Goal: Task Accomplishment & Management: Manage account settings

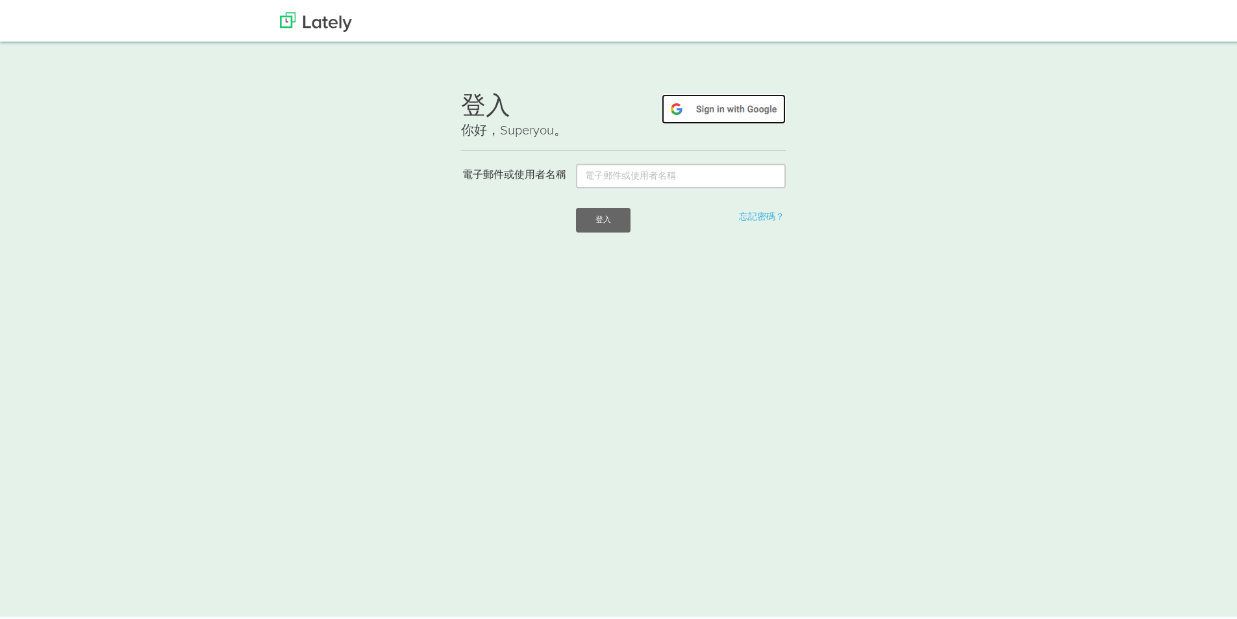
click at [717, 105] on img at bounding box center [724, 107] width 124 height 30
click at [751, 101] on img at bounding box center [724, 107] width 124 height 30
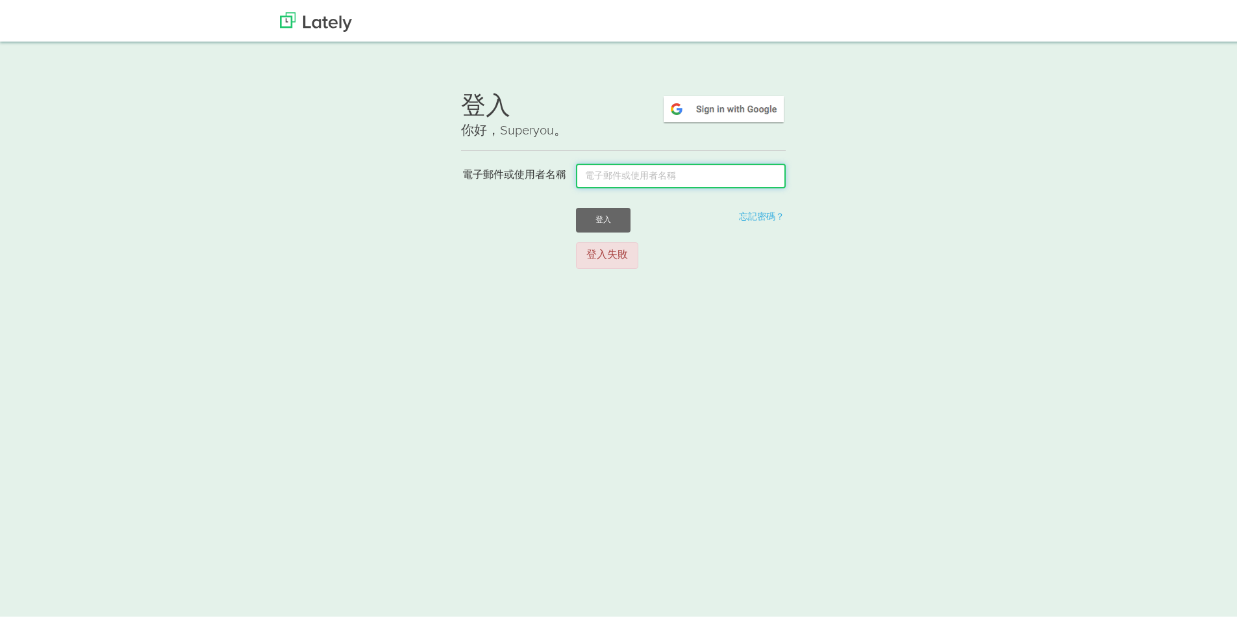
click at [627, 171] on input "電子郵件或使用者名稱" at bounding box center [681, 173] width 210 height 25
click at [710, 106] on img at bounding box center [724, 107] width 124 height 30
click at [692, 180] on input "電子郵件或使用者名稱" at bounding box center [681, 173] width 210 height 25
type input "y"
type input "a113230068@gm.usc.edu.tw"
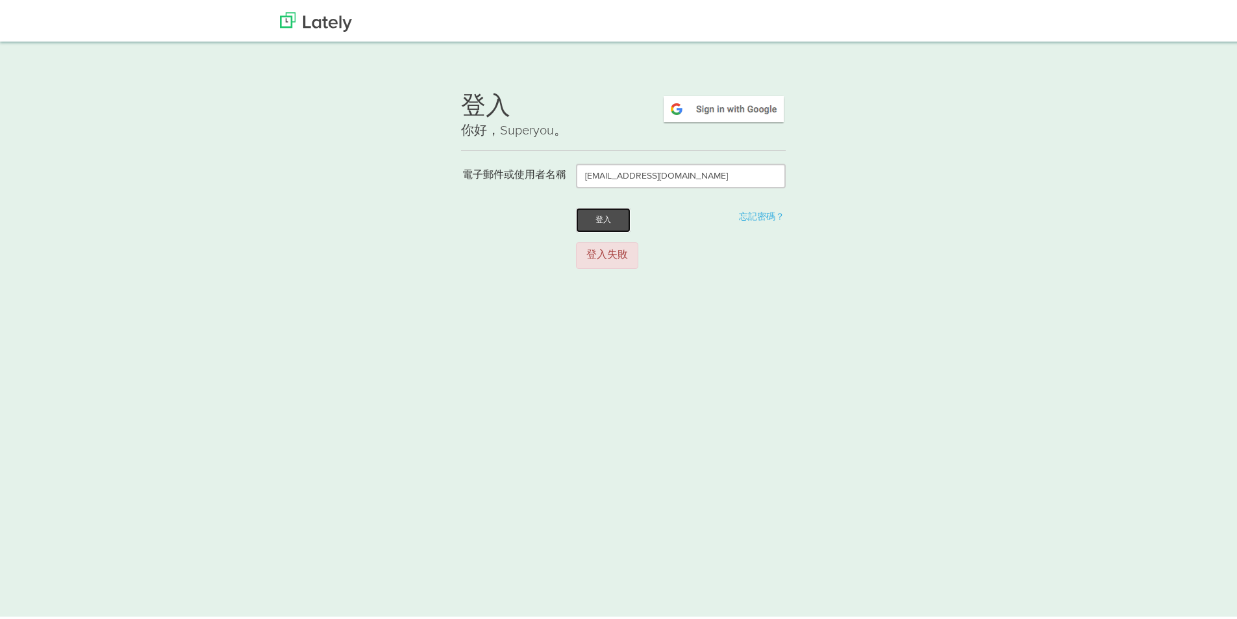
click at [595, 219] on font "登入" at bounding box center [603, 217] width 16 height 8
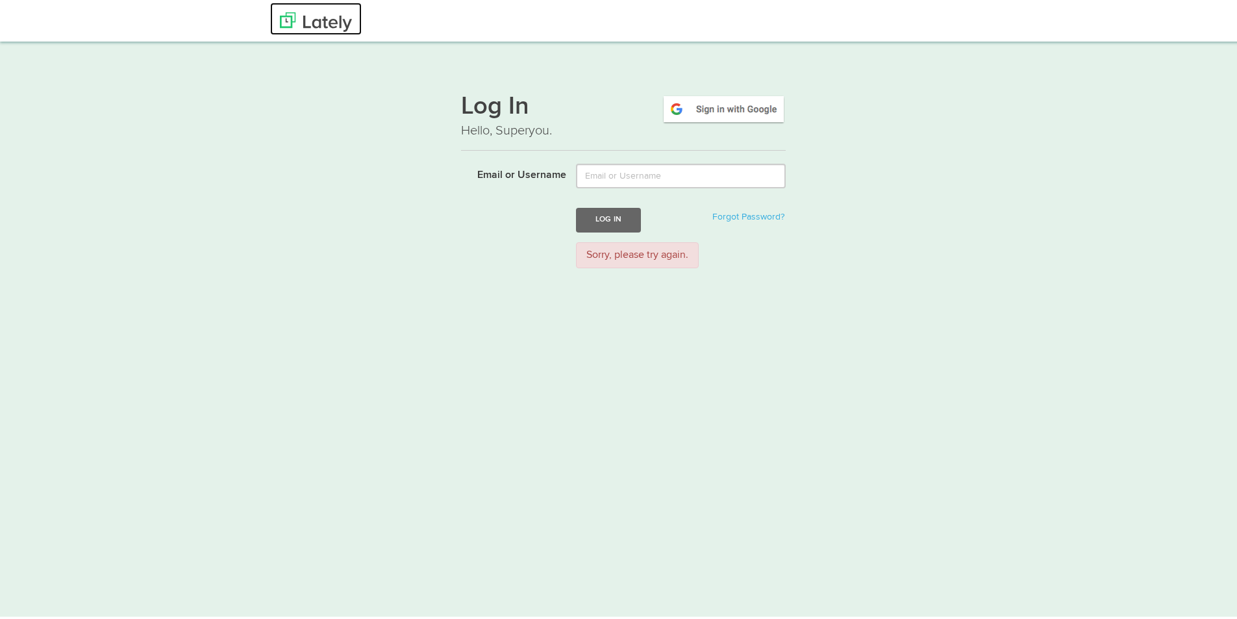
click at [305, 9] on link at bounding box center [316, 16] width 92 height 32
